Goal: Task Accomplishment & Management: Use online tool/utility

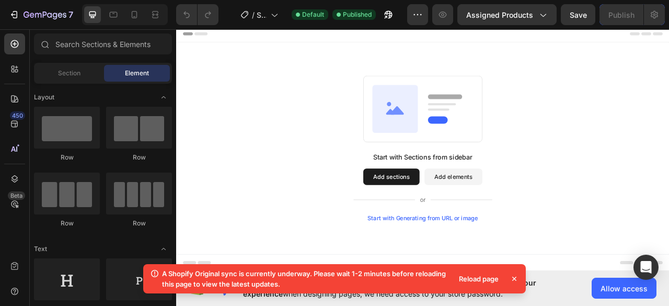
drag, startPoint x: 461, startPoint y: 216, endPoint x: 436, endPoint y: 210, distance: 26.4
click at [436, 210] on button "Add sections" at bounding box center [450, 217] width 72 height 21
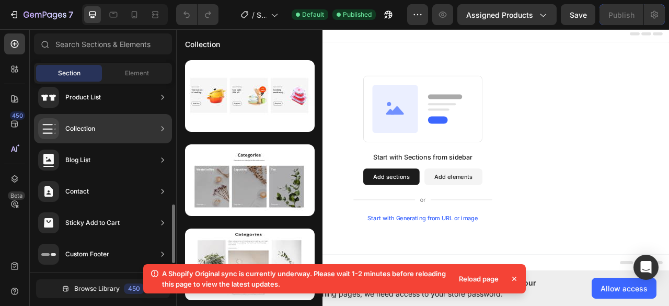
scroll to position [417, 0]
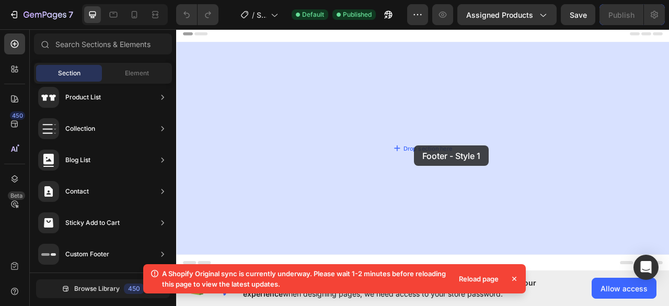
drag, startPoint x: 436, startPoint y: 119, endPoint x: 483, endPoint y: 187, distance: 82.6
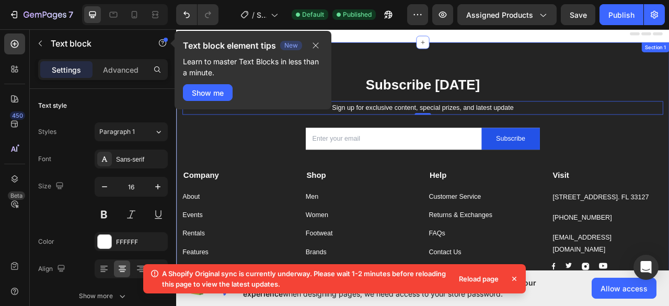
click at [618, 72] on div "Subscribe [DATE] Heading Sign up for exclusive content, special prizes, and lat…" at bounding box center [489, 230] width 627 height 366
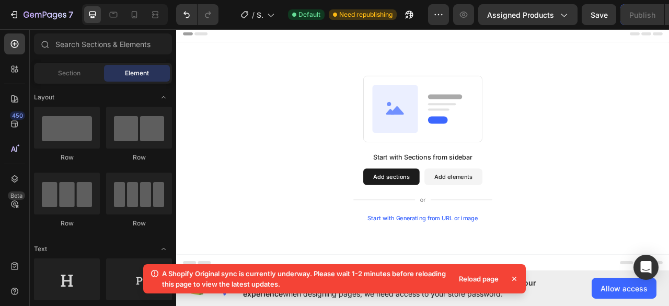
click at [446, 219] on button "Add sections" at bounding box center [450, 217] width 72 height 21
click at [56, 73] on div "Section" at bounding box center [69, 73] width 66 height 17
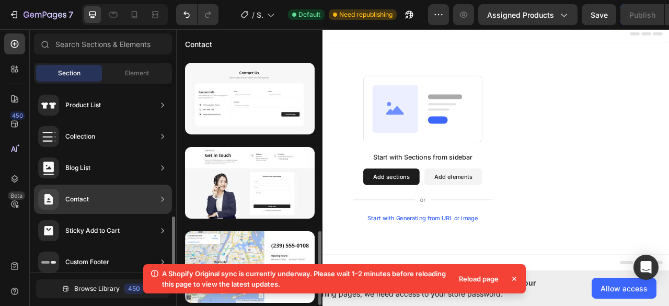
scroll to position [417, 0]
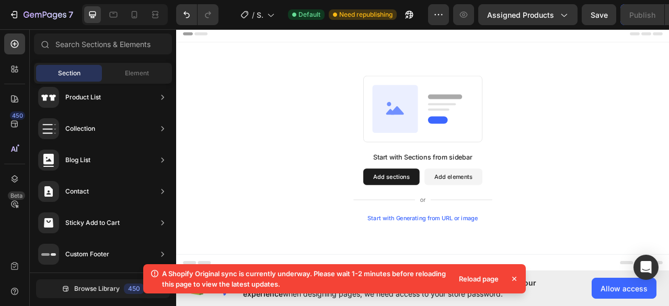
click at [516, 276] on icon at bounding box center [514, 278] width 4 height 4
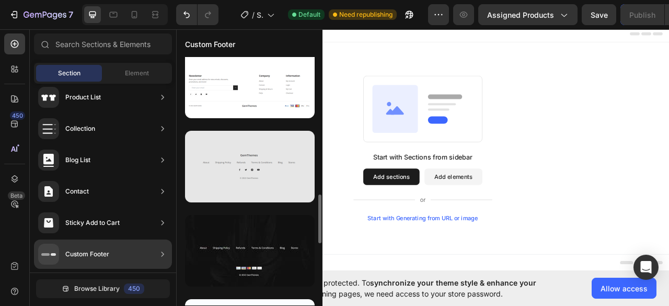
scroll to position [689, 0]
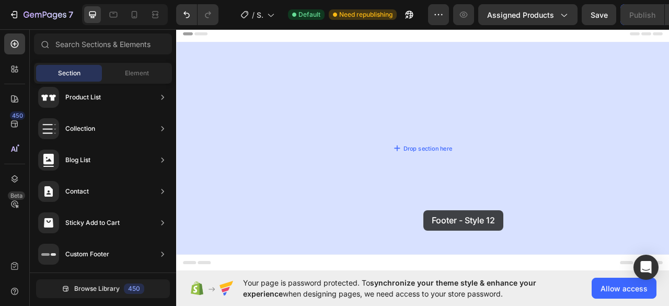
drag, startPoint x: 423, startPoint y: 285, endPoint x: 512, endPoint y: 251, distance: 95.1
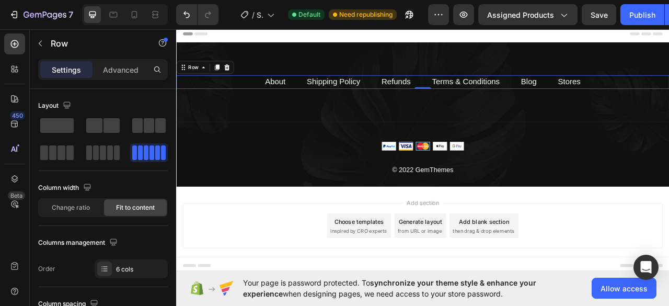
click at [318, 98] on div "About Text block Shipping Policy Text block Refunds Text block Terms & Conditio…" at bounding box center [489, 96] width 627 height 17
click at [311, 98] on link "About" at bounding box center [302, 96] width 26 height 11
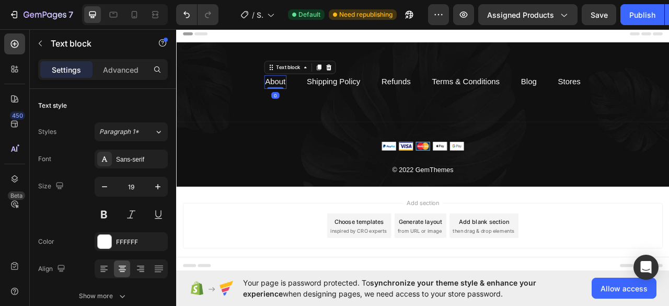
click at [310, 96] on link "About" at bounding box center [302, 96] width 26 height 11
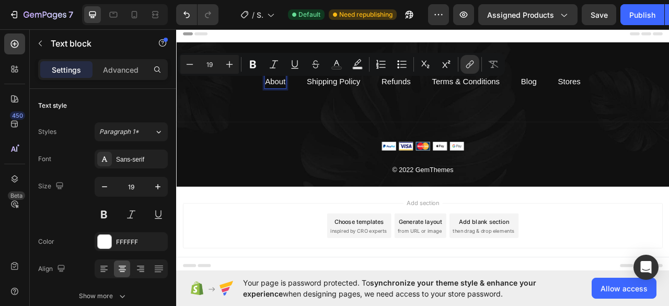
click at [310, 96] on link "About" at bounding box center [302, 96] width 26 height 11
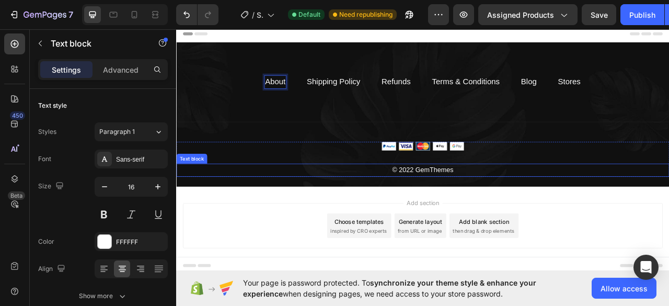
click at [506, 203] on p "© 2022 GemThemes" at bounding box center [489, 209] width 625 height 15
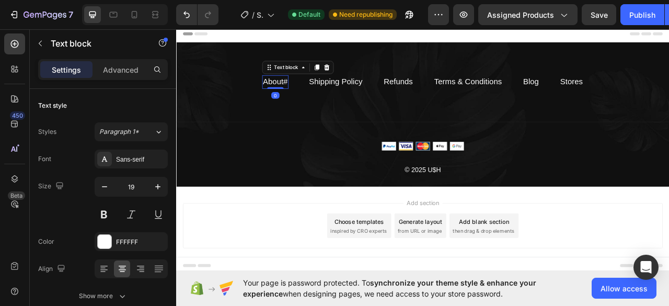
click at [317, 101] on link "About#" at bounding box center [301, 96] width 31 height 11
click at [316, 95] on link "About#" at bounding box center [301, 96] width 31 height 11
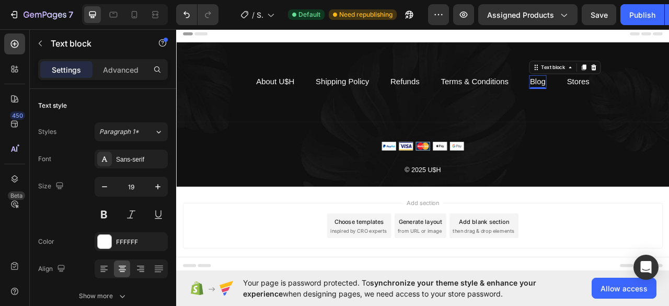
click at [633, 99] on link "Blog" at bounding box center [636, 96] width 20 height 11
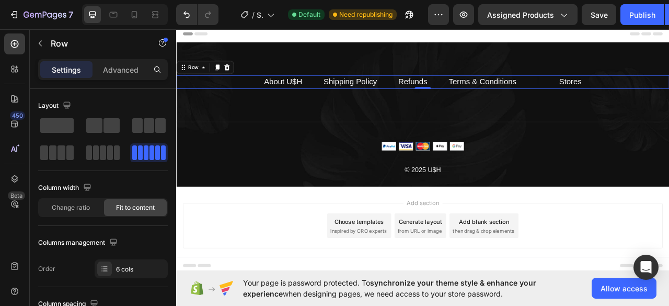
click at [633, 99] on div "About U$H Text block Shipping Policy Text block Refunds Text block Terms & Cond…" at bounding box center [489, 96] width 627 height 17
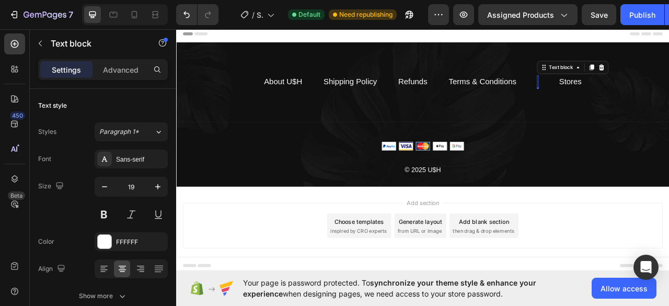
click at [635, 99] on div "Rich Text Editor. Editing area: main" at bounding box center [636, 96] width 2 height 17
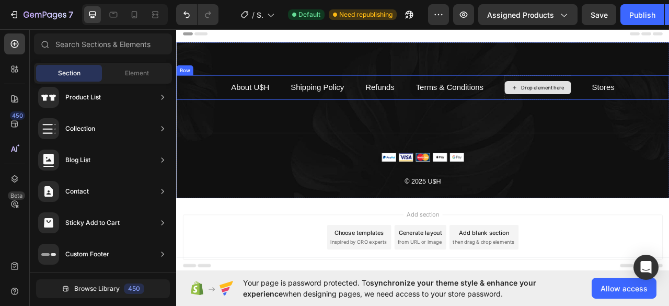
click at [600, 112] on div "Drop element here" at bounding box center [636, 103] width 86 height 31
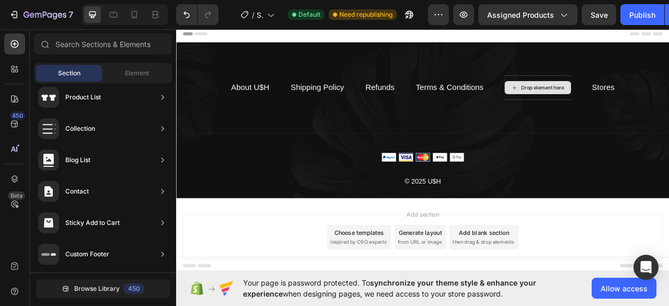
click at [633, 103] on div "Drop element here" at bounding box center [642, 104] width 55 height 8
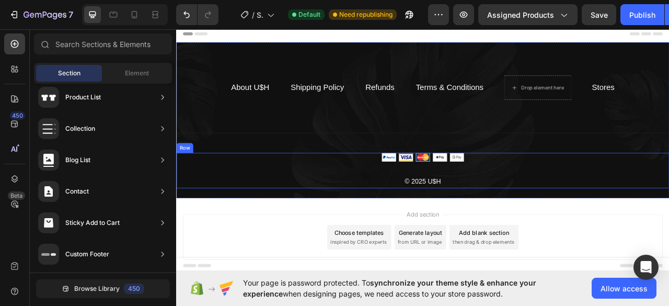
click at [399, 196] on div at bounding box center [489, 192] width 627 height 11
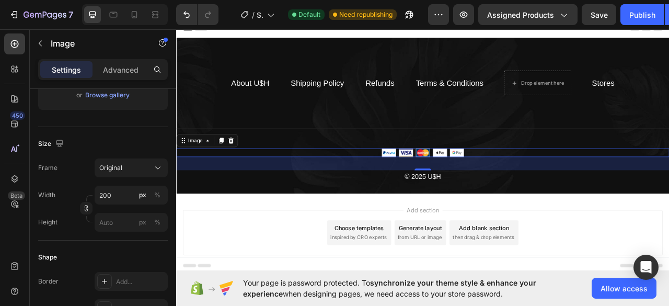
scroll to position [0, 0]
